Goal: Book appointment/travel/reservation

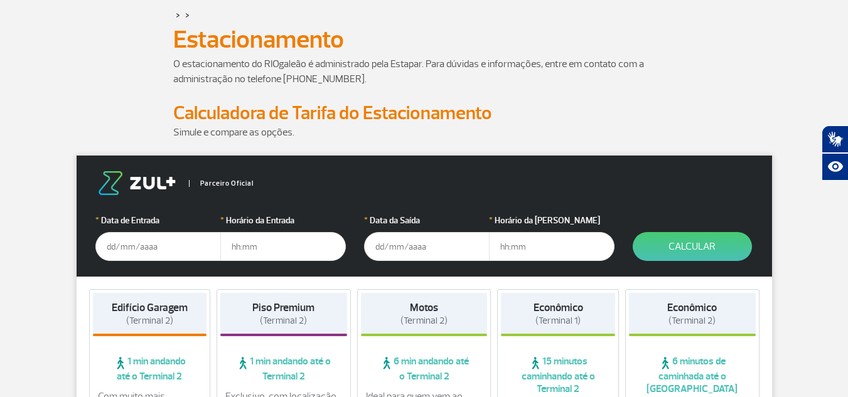
scroll to position [126, 0]
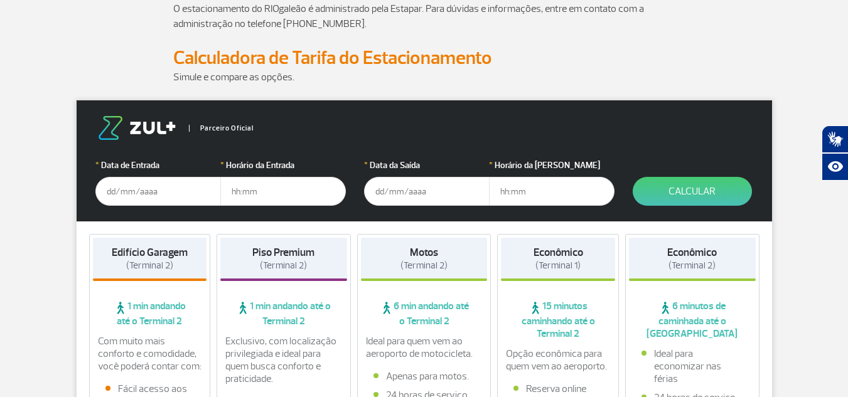
click at [153, 193] on input "text" at bounding box center [158, 191] width 126 height 29
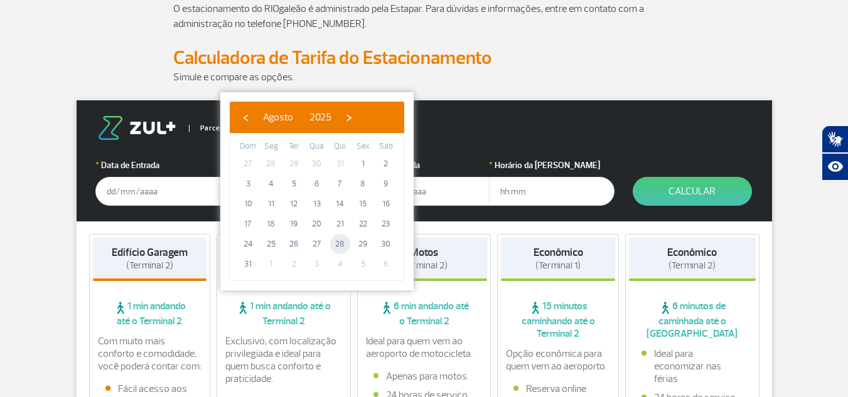
click at [340, 245] on span "28" at bounding box center [340, 244] width 20 height 20
type input "[DATE]"
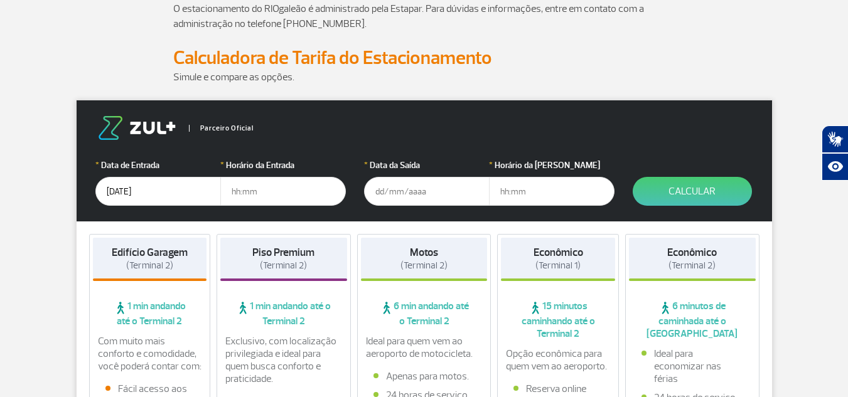
click at [272, 190] on input "text" at bounding box center [283, 191] width 126 height 29
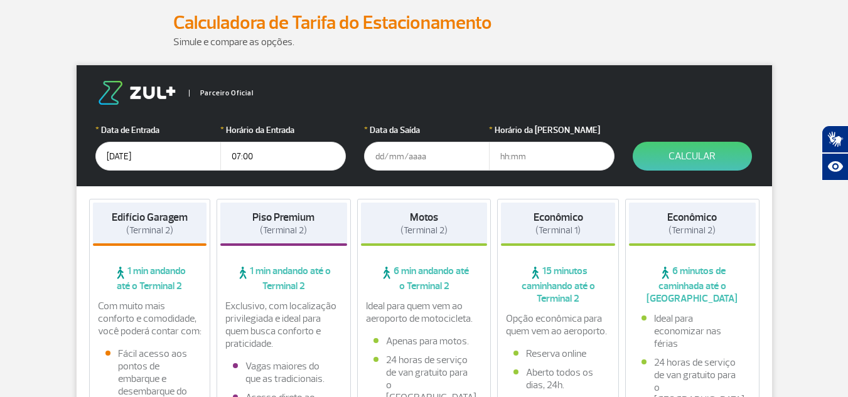
scroll to position [188, 0]
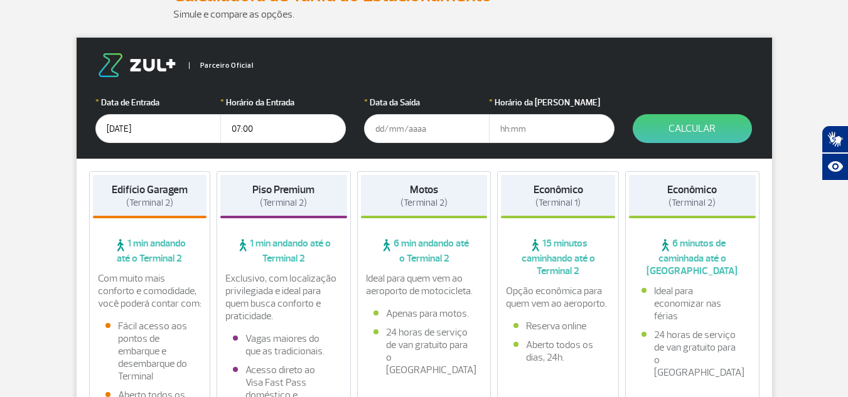
type input "07:00"
click at [423, 125] on input "text" at bounding box center [427, 128] width 126 height 29
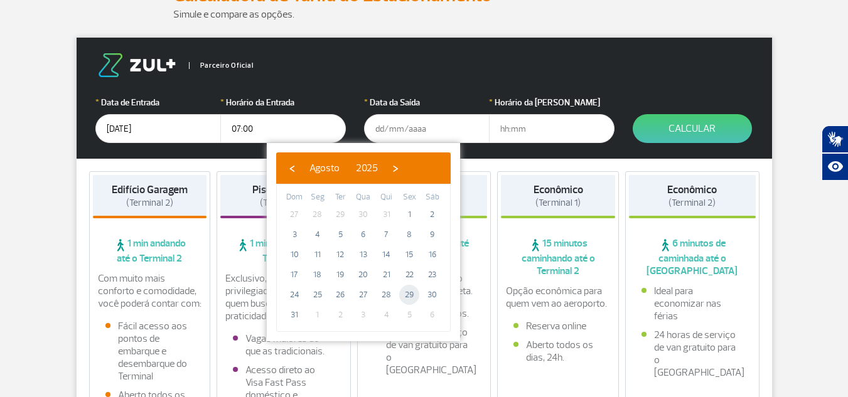
click at [409, 293] on span "29" at bounding box center [409, 295] width 20 height 20
type input "[DATE]"
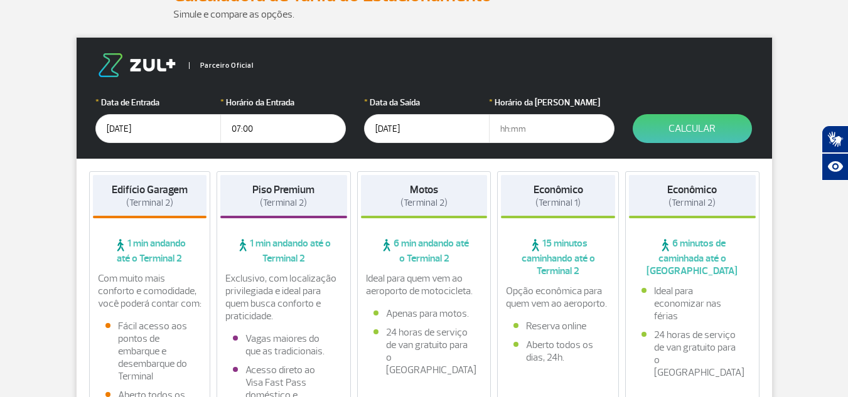
click at [519, 131] on input "text" at bounding box center [552, 128] width 126 height 29
type input "23:00"
click at [695, 128] on button "Calcular" at bounding box center [692, 128] width 119 height 29
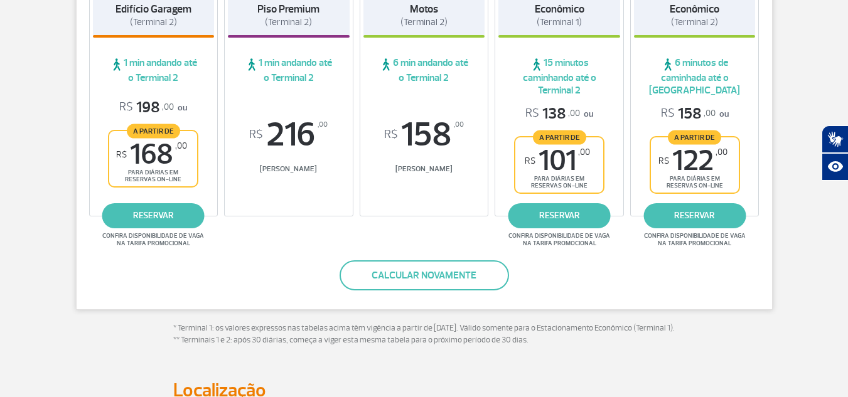
scroll to position [251, 0]
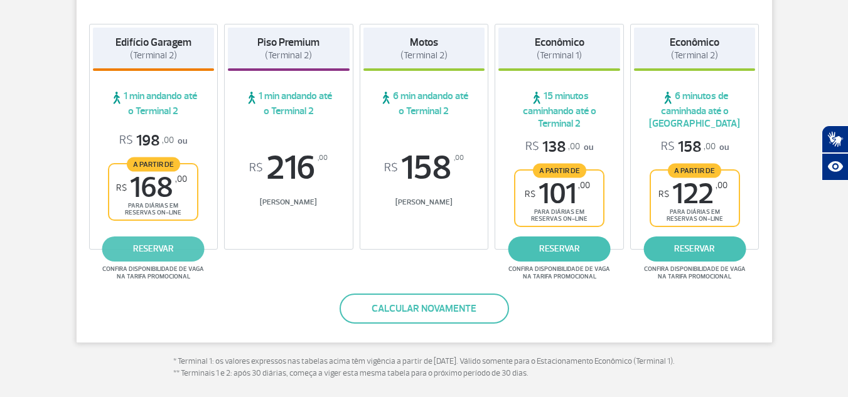
click at [154, 254] on link "reservar" at bounding box center [153, 249] width 102 height 25
